Goal: Check status: Check status

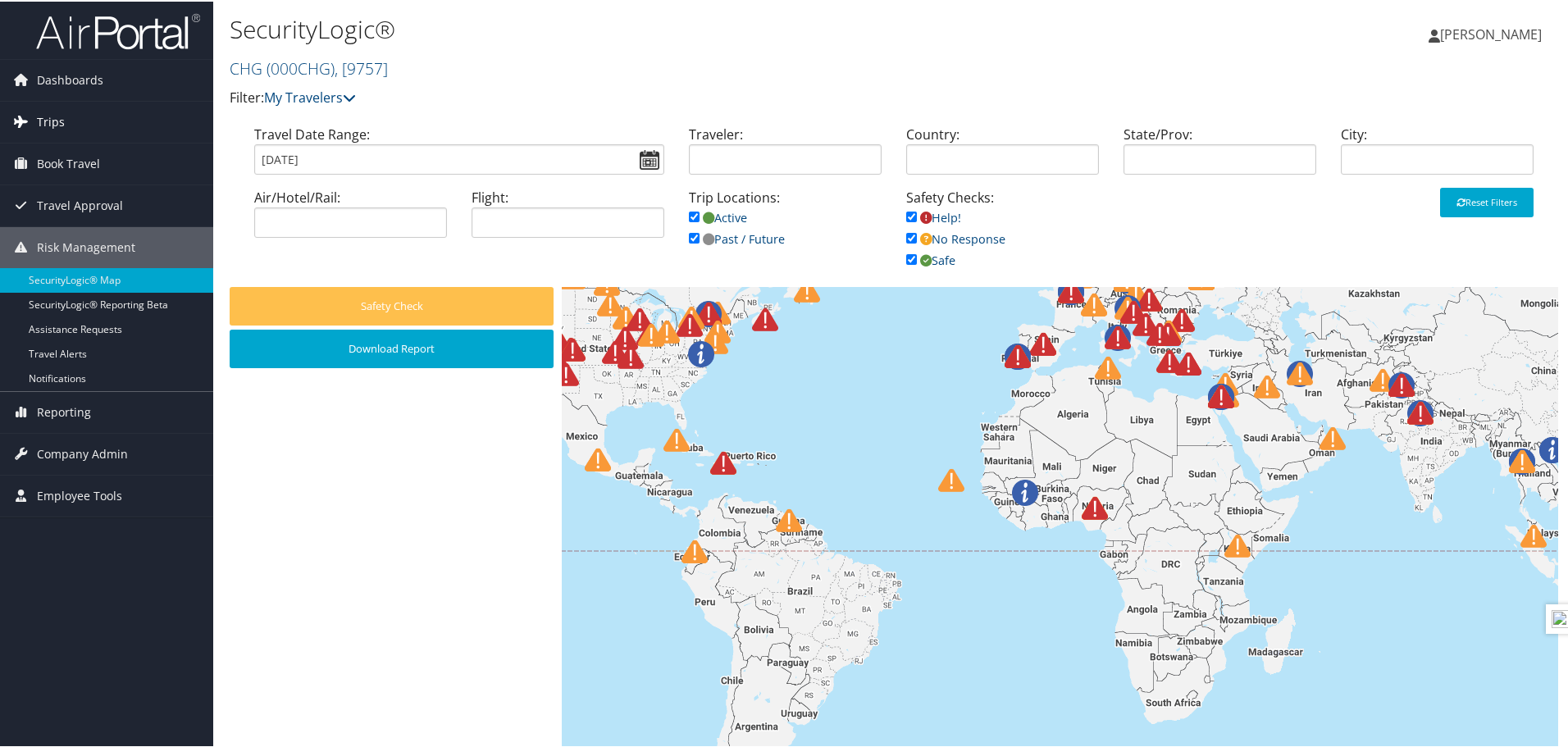
click at [122, 134] on link "Trips" at bounding box center [107, 121] width 213 height 41
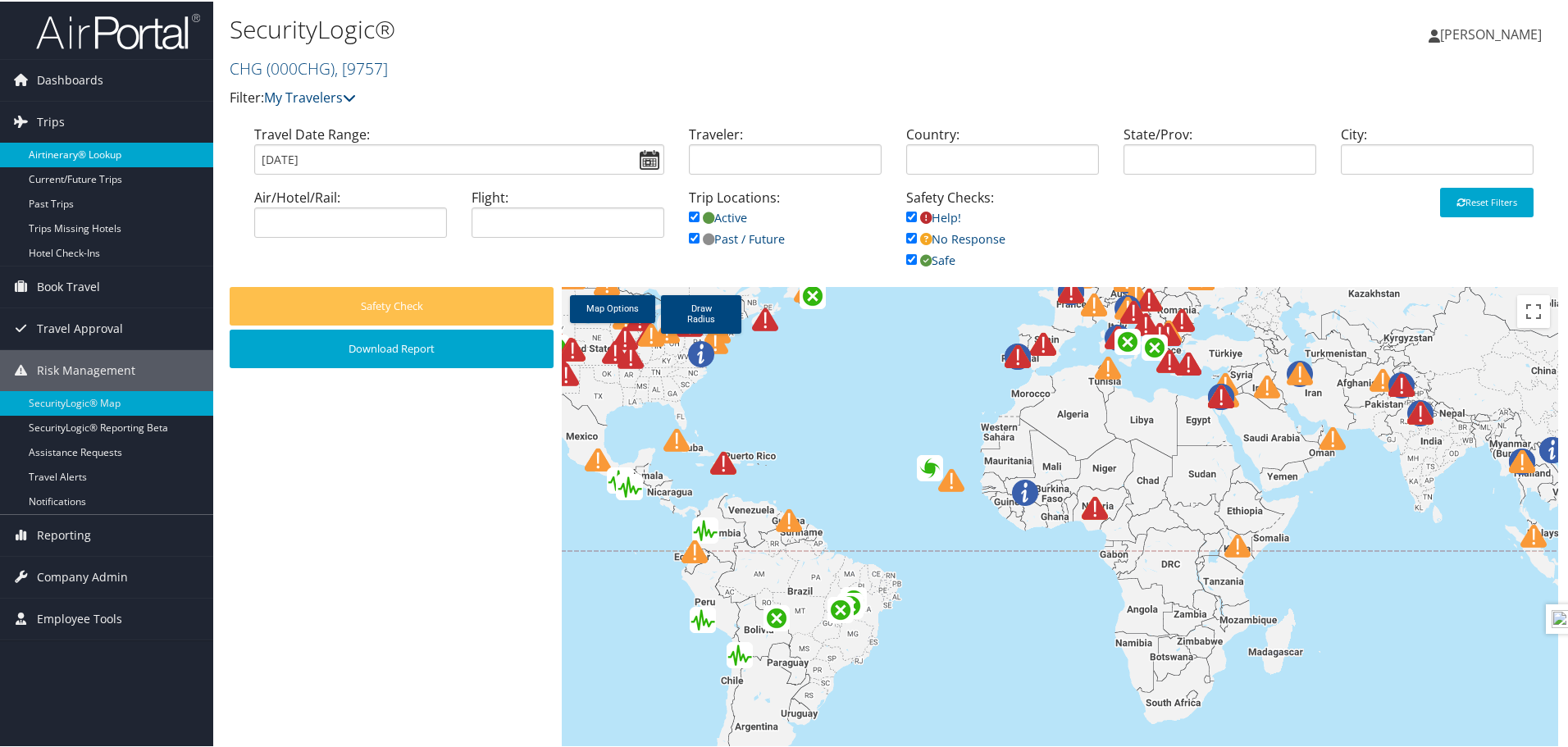
click at [101, 157] on link "Airtinerary® Lookup" at bounding box center [107, 153] width 213 height 25
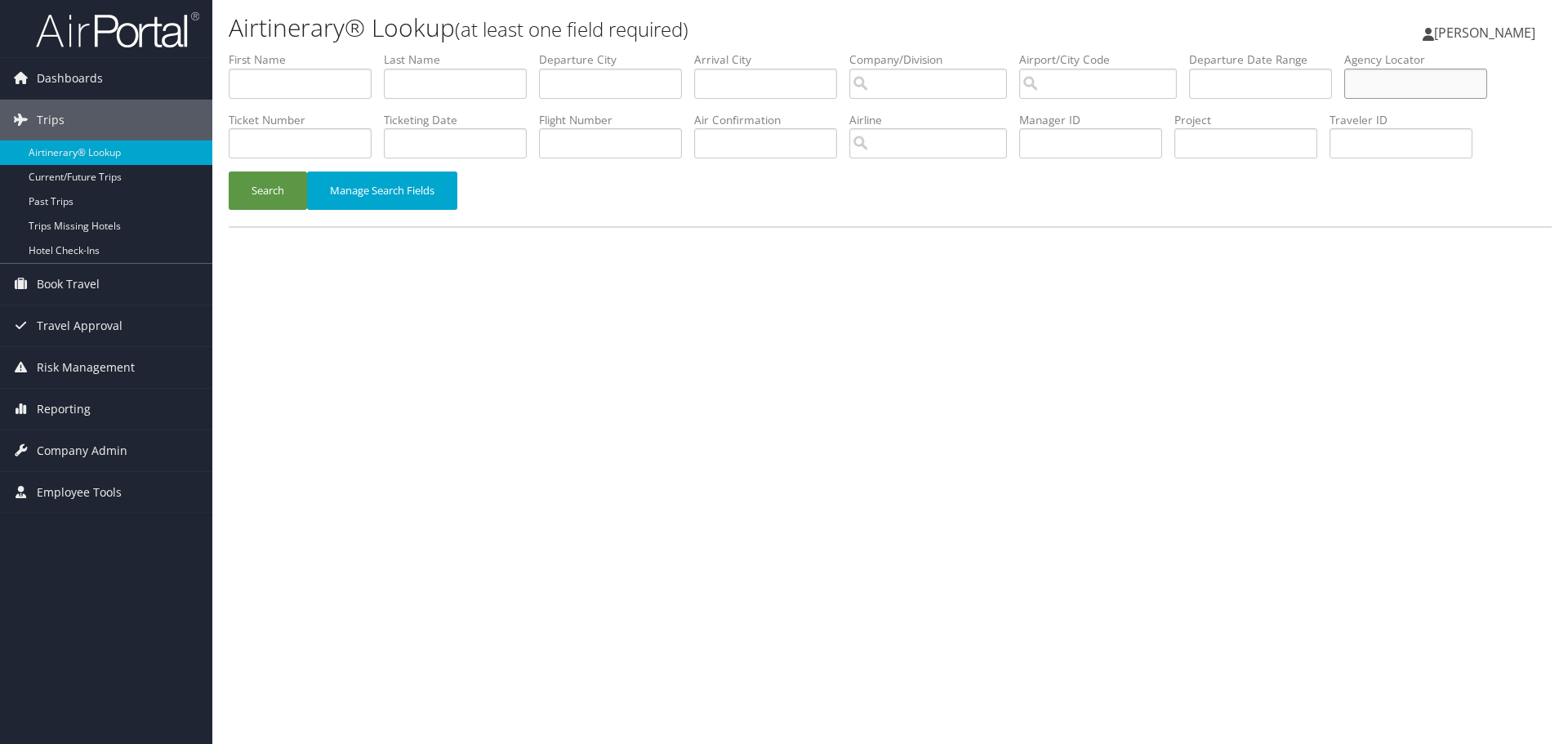
click at [1408, 87] on input "text" at bounding box center [1415, 83] width 143 height 30
type input "jsufsd"
click at [229, 172] on button "Search" at bounding box center [268, 190] width 78 height 38
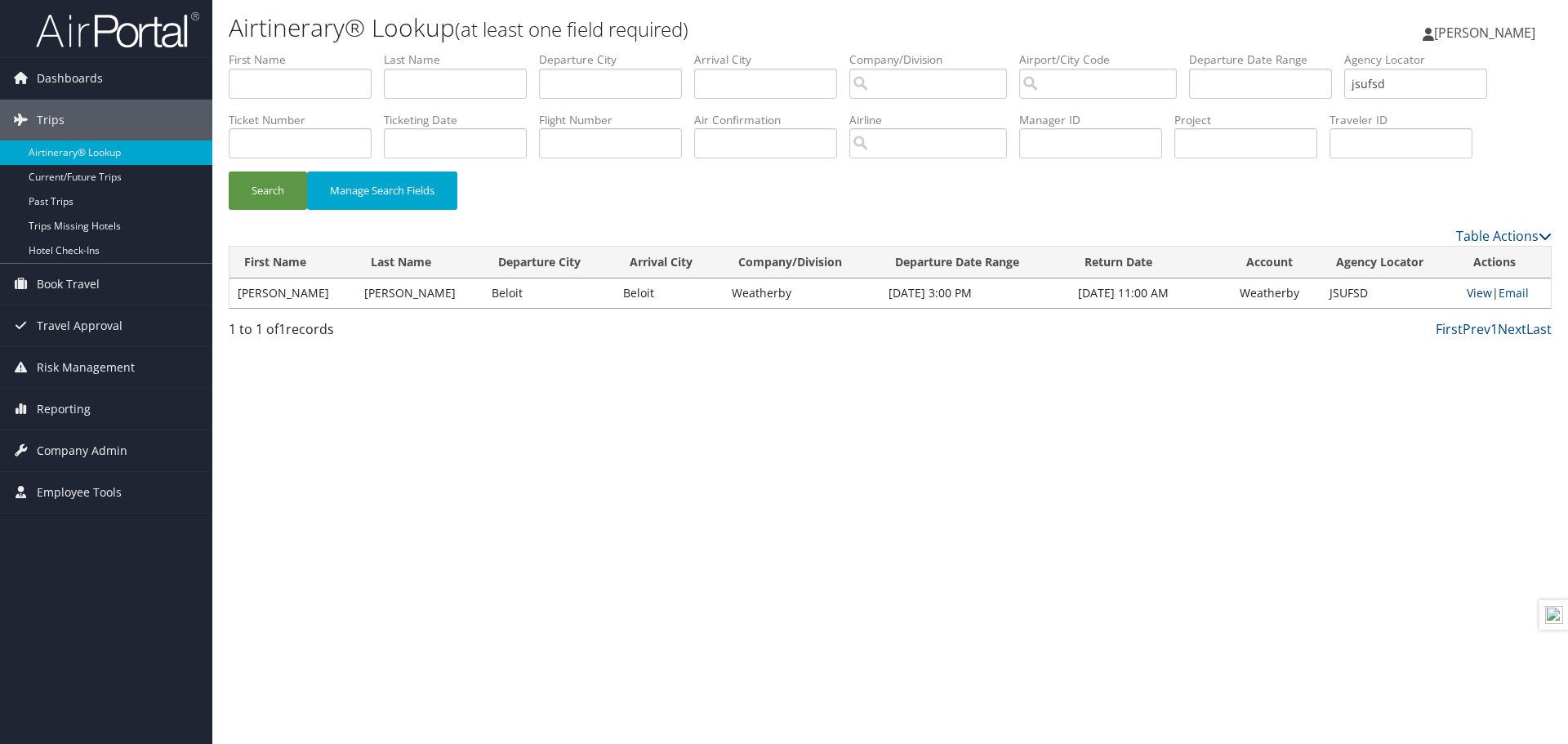
click at [1476, 296] on link "View" at bounding box center [1479, 292] width 25 height 16
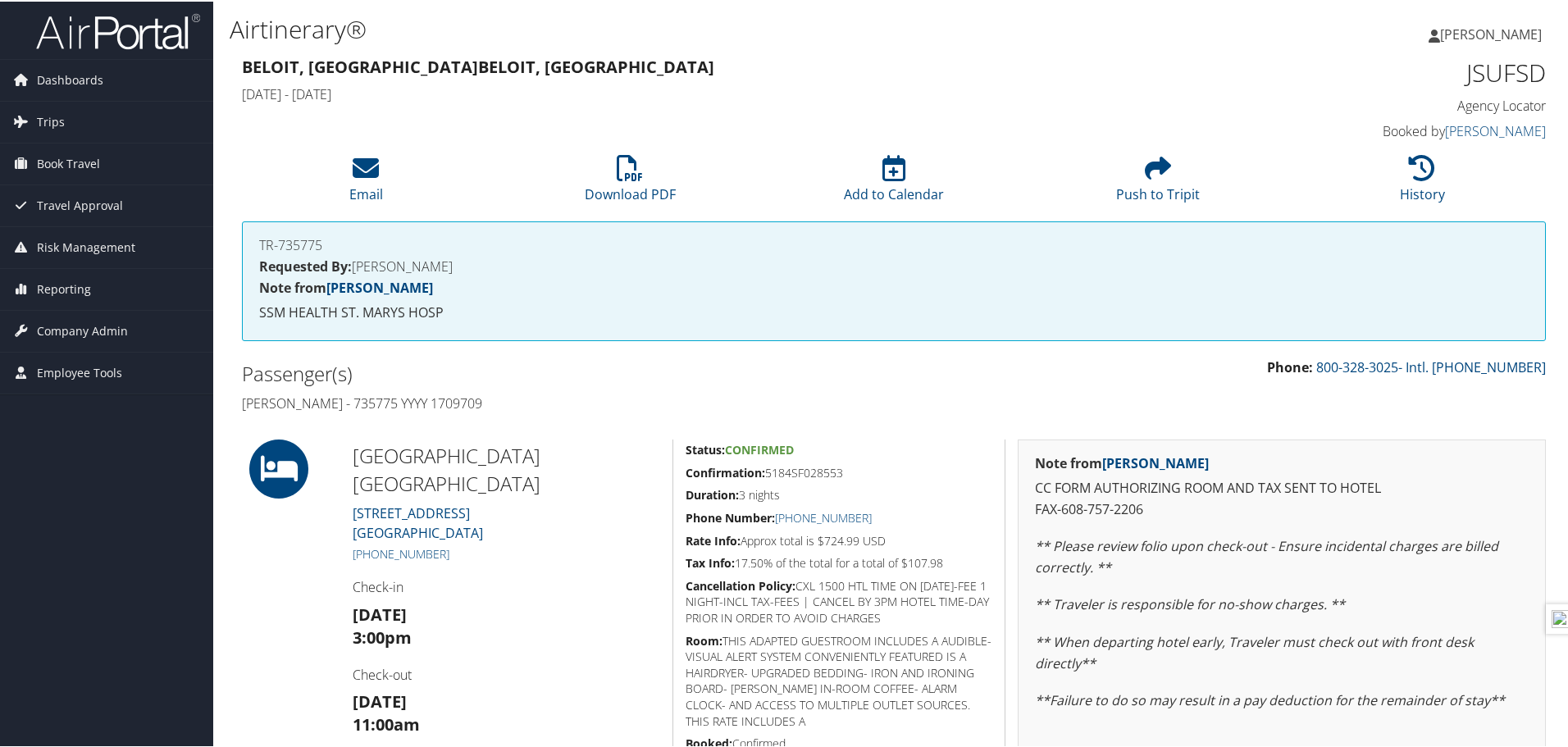
drag, startPoint x: 845, startPoint y: 476, endPoint x: 767, endPoint y: 479, distance: 78.1
click at [767, 479] on h5 "Confirmation: 5184SF028553" at bounding box center [839, 471] width 307 height 16
drag, startPoint x: 811, startPoint y: 480, endPoint x: 781, endPoint y: 474, distance: 30.6
click at [789, 476] on h5 "Confirmation: 5184SF028553" at bounding box center [839, 471] width 307 height 16
drag, startPoint x: 768, startPoint y: 471, endPoint x: 850, endPoint y: 473, distance: 82.0
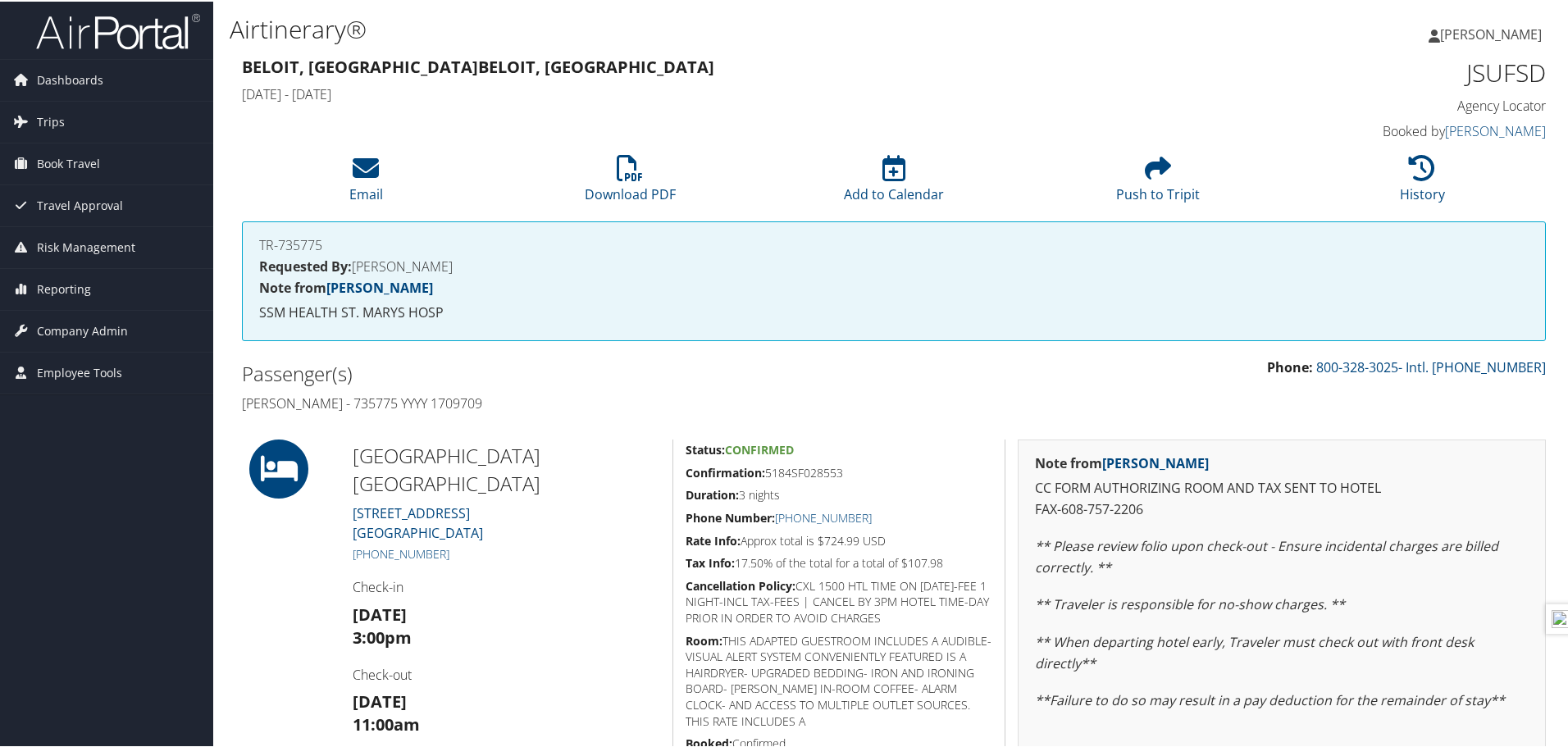
click at [850, 473] on h5 "Confirmation: 5184SF028553" at bounding box center [839, 471] width 307 height 16
copy h5 "5184SF028553"
